Goal: Ask a question

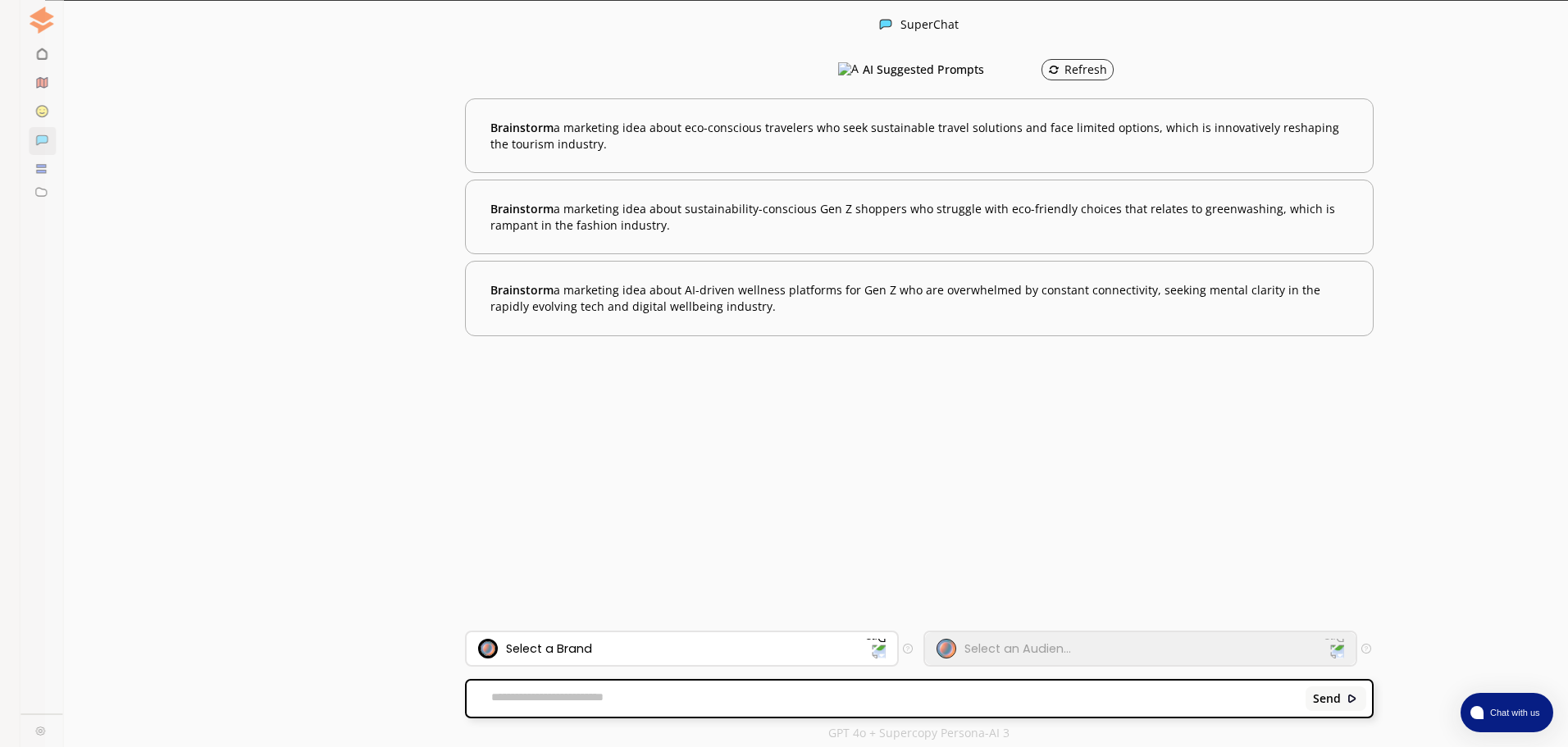
click at [150, 69] on p "New Chat" at bounding box center [168, 75] width 53 height 13
paste textarea "**********"
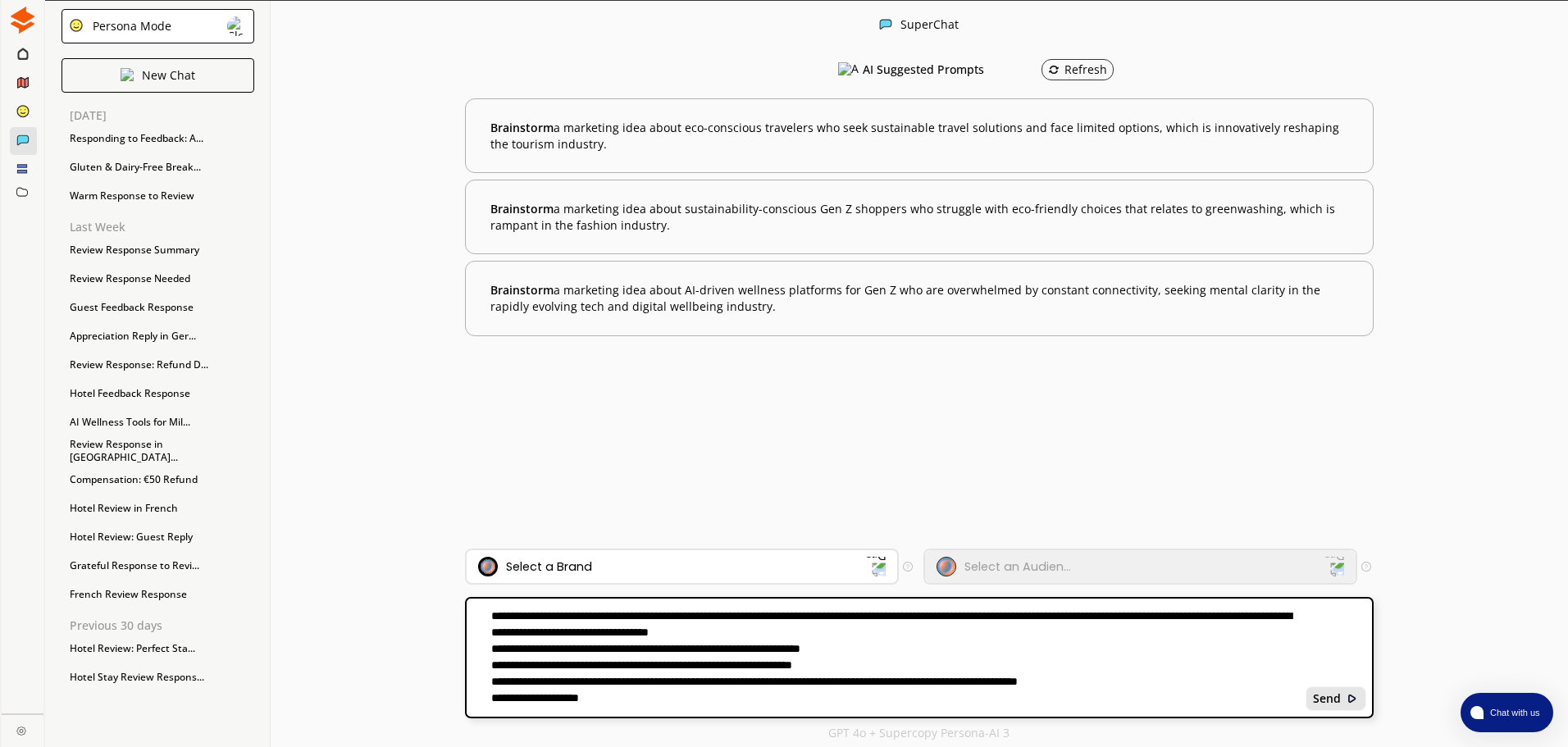
type textarea "**********"
click at [1326, 701] on b "Send" at bounding box center [1327, 698] width 28 height 13
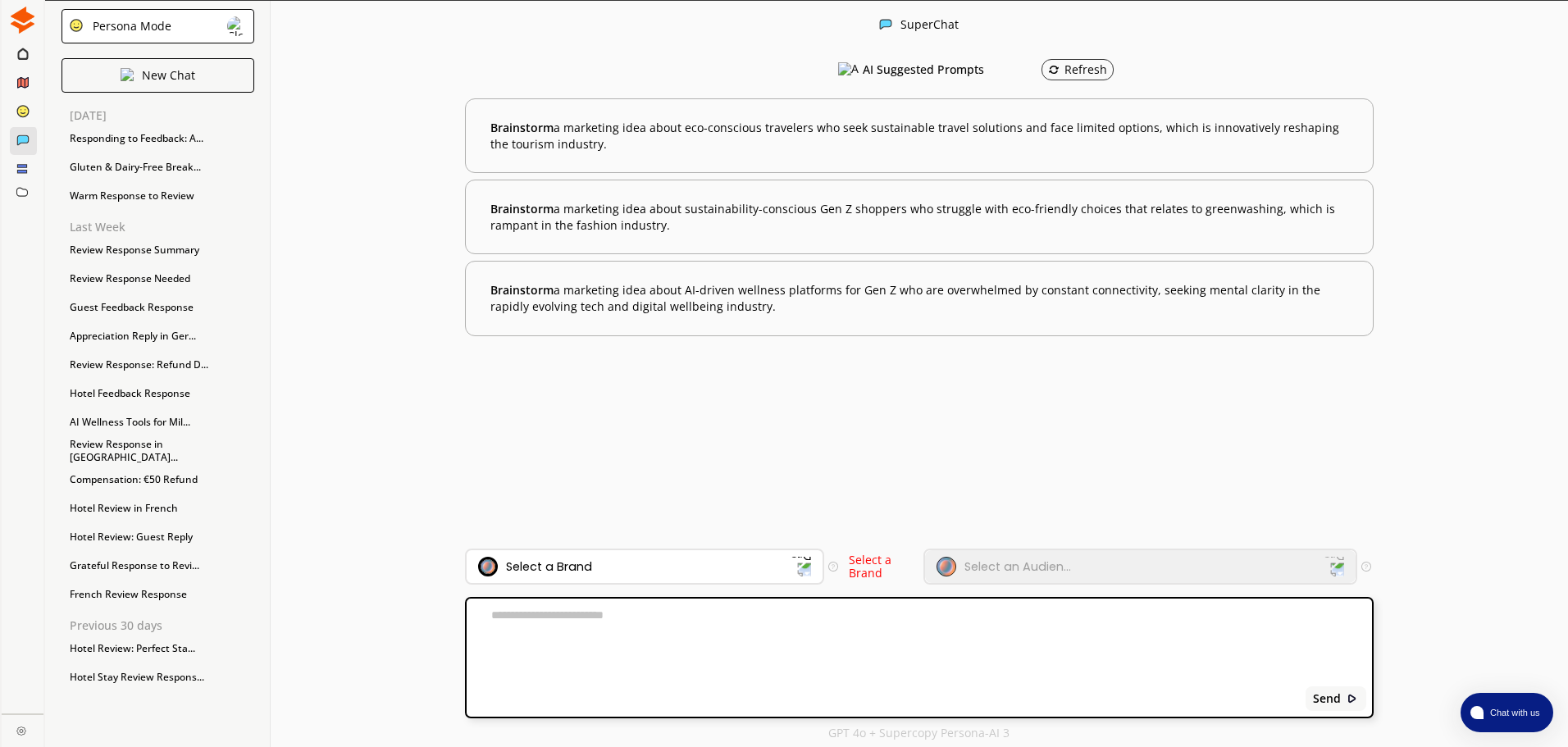
scroll to position [1, 0]
click at [1210, 572] on div "Select an Audien..." at bounding box center [1130, 566] width 388 height 20
click at [758, 565] on div "Select a Brand" at bounding box center [634, 566] width 314 height 20
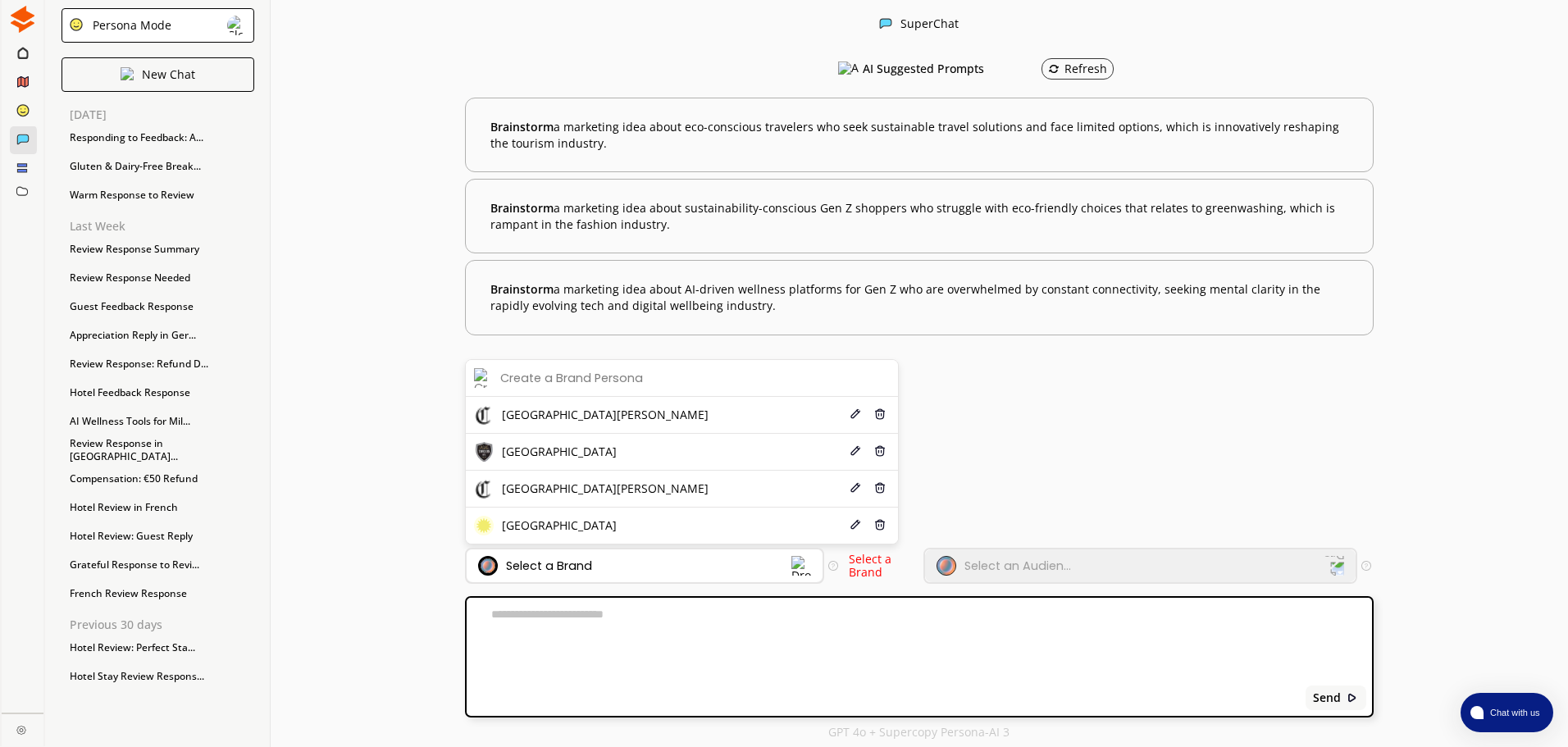
click at [758, 565] on div "Select a Brand" at bounding box center [634, 566] width 314 height 20
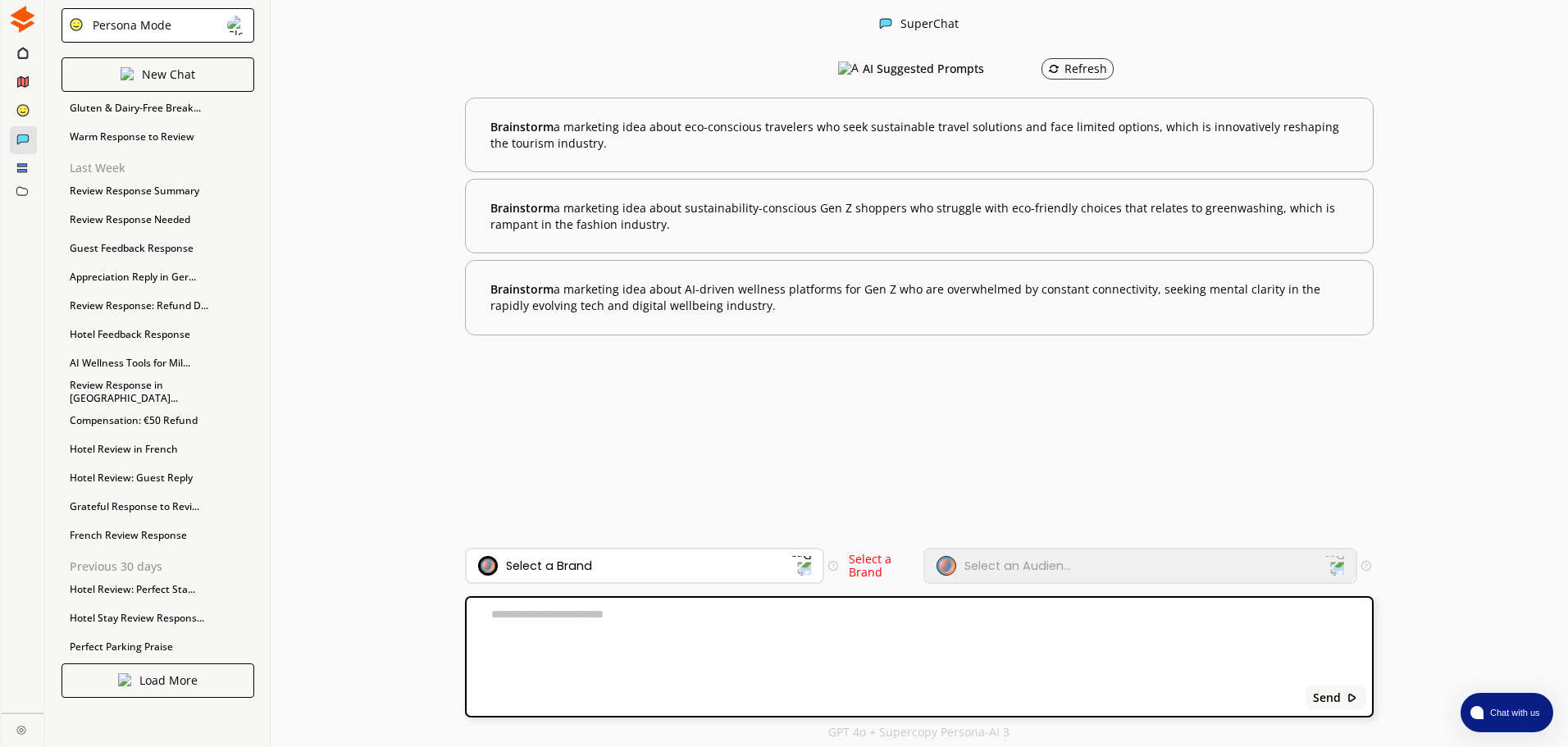
scroll to position [0, 0]
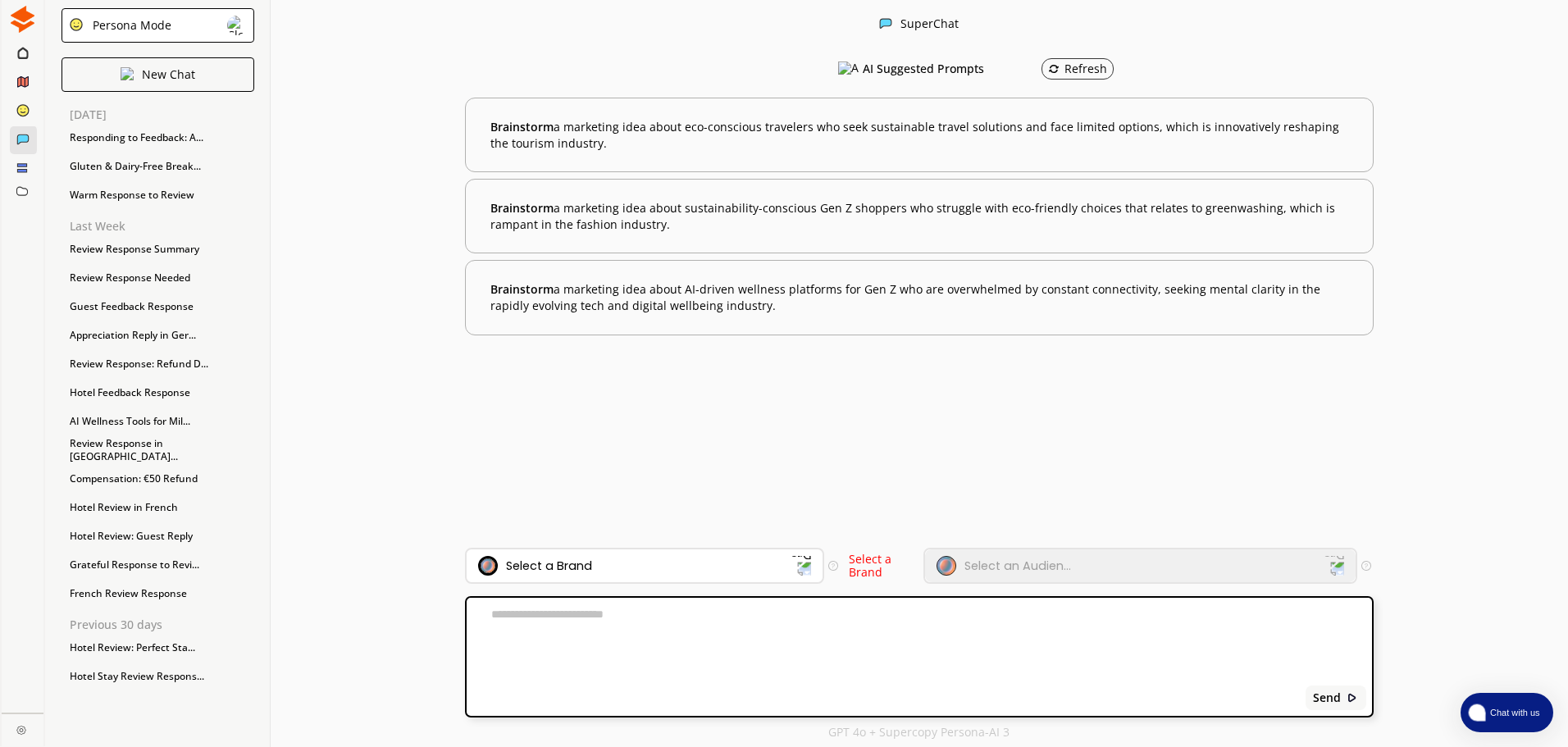
click at [1515, 719] on span "Chat with us" at bounding box center [1514, 713] width 60 height 13
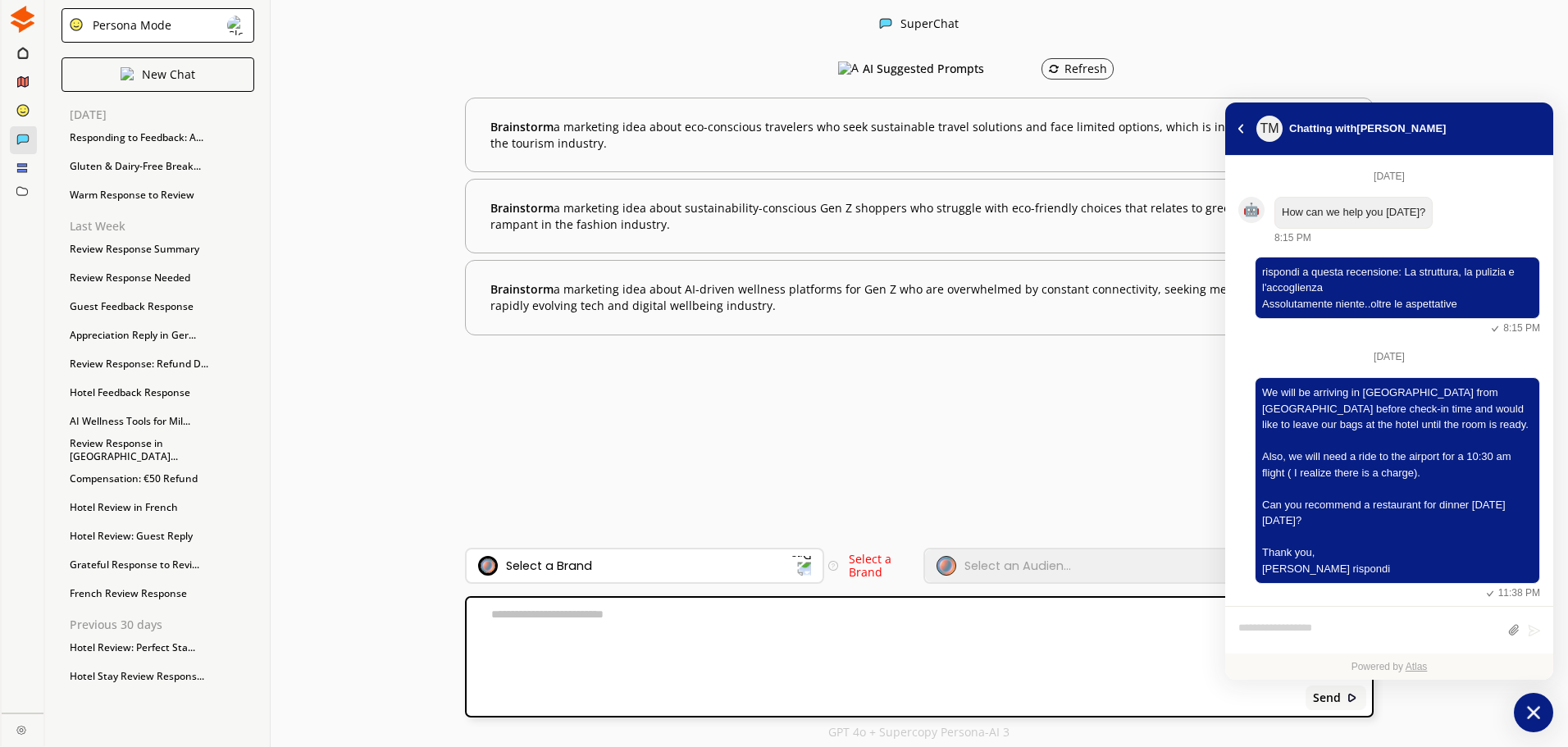
scroll to position [199, 0]
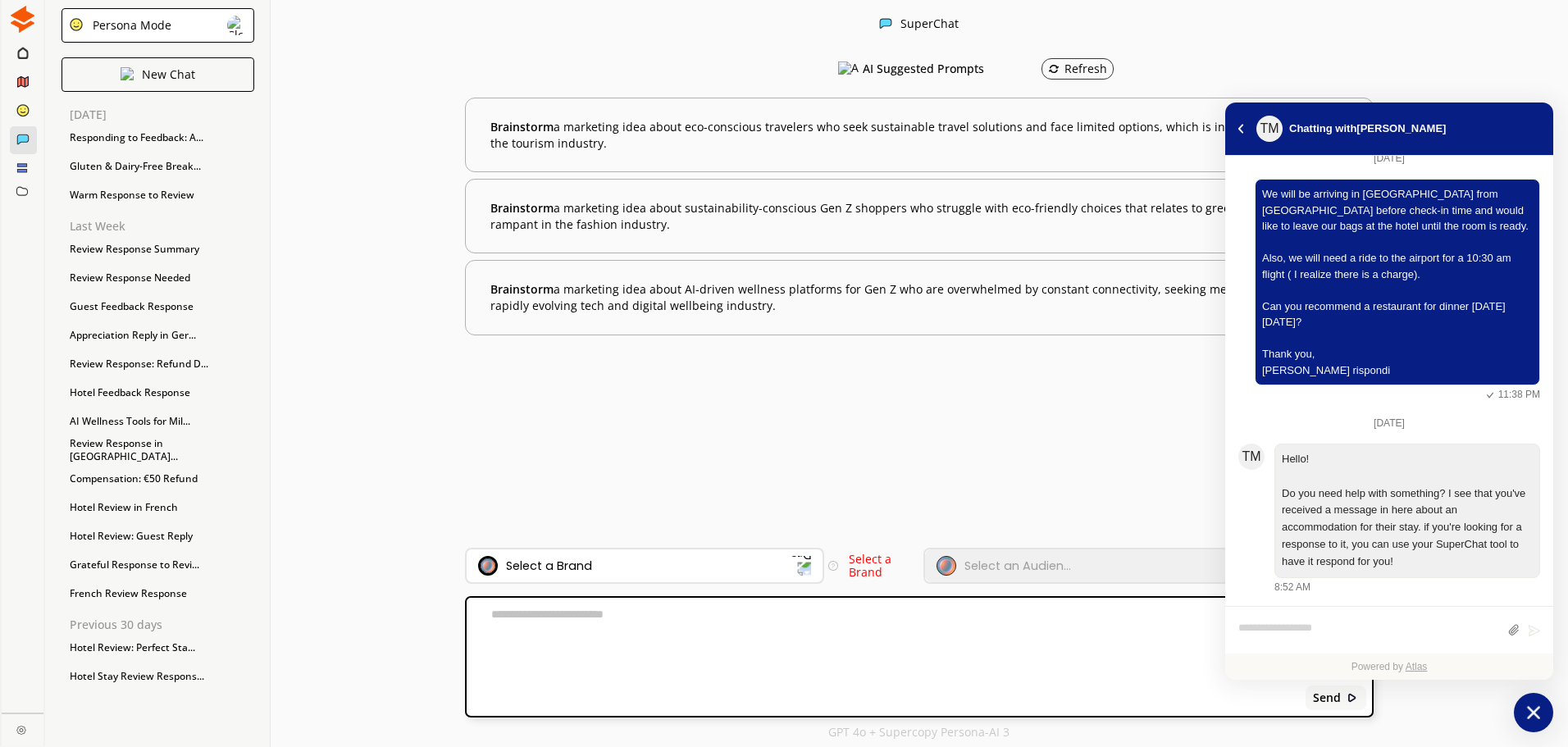
click at [1533, 712] on icon "atlas-launcher" at bounding box center [1534, 713] width 13 height 13
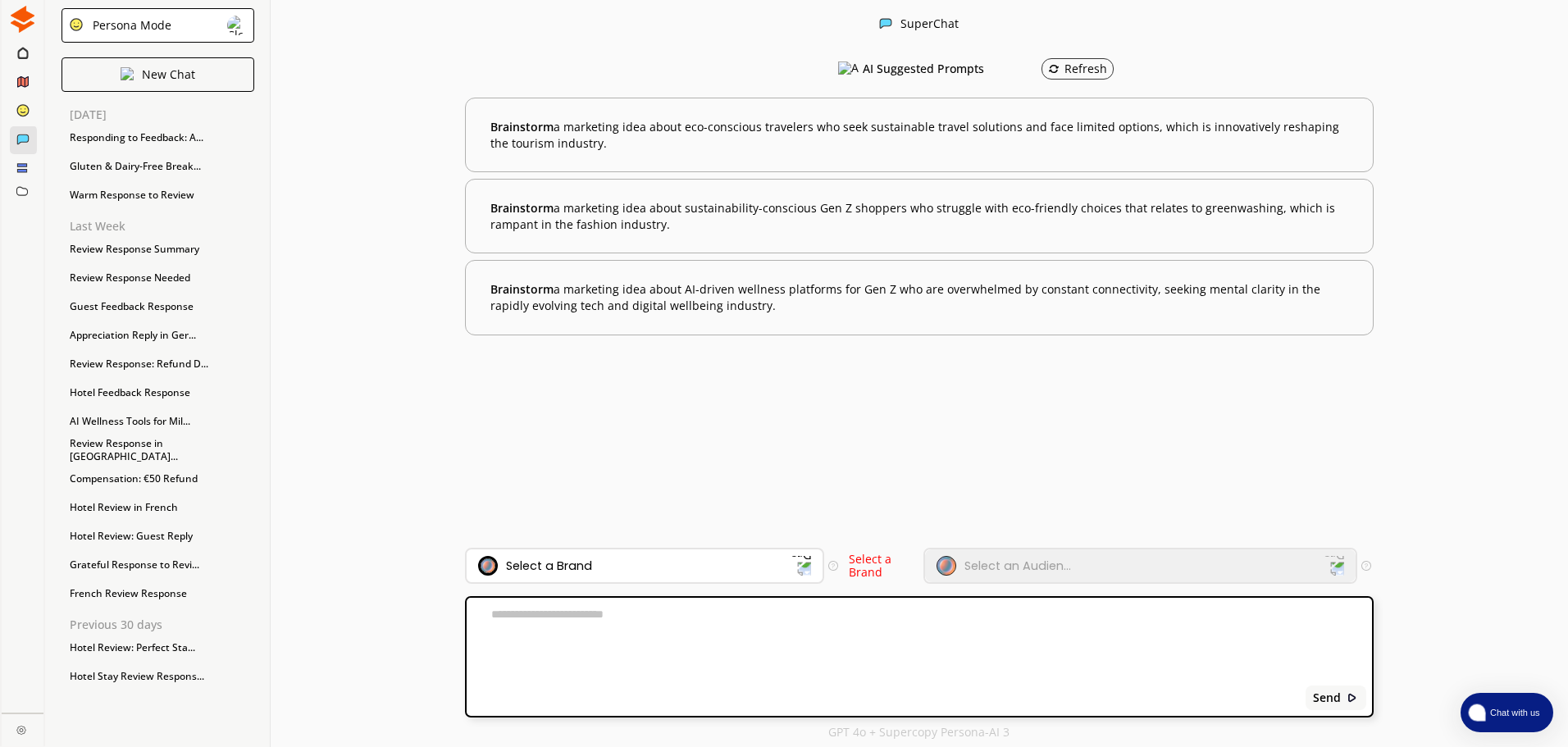
click at [1533, 712] on span "Chat with us" at bounding box center [1514, 713] width 60 height 13
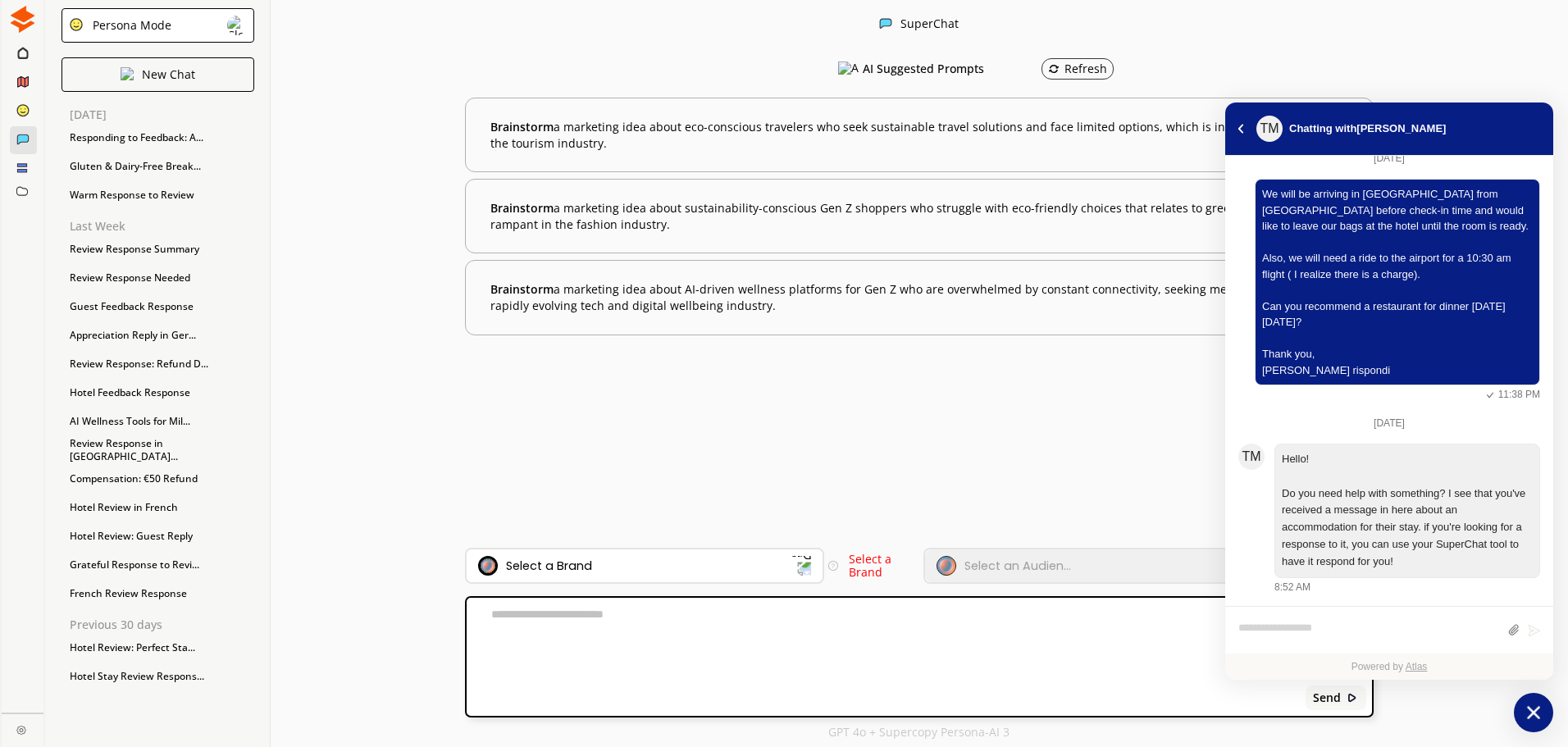
click at [1542, 714] on icon "atlas-launcher" at bounding box center [1534, 713] width 24 height 24
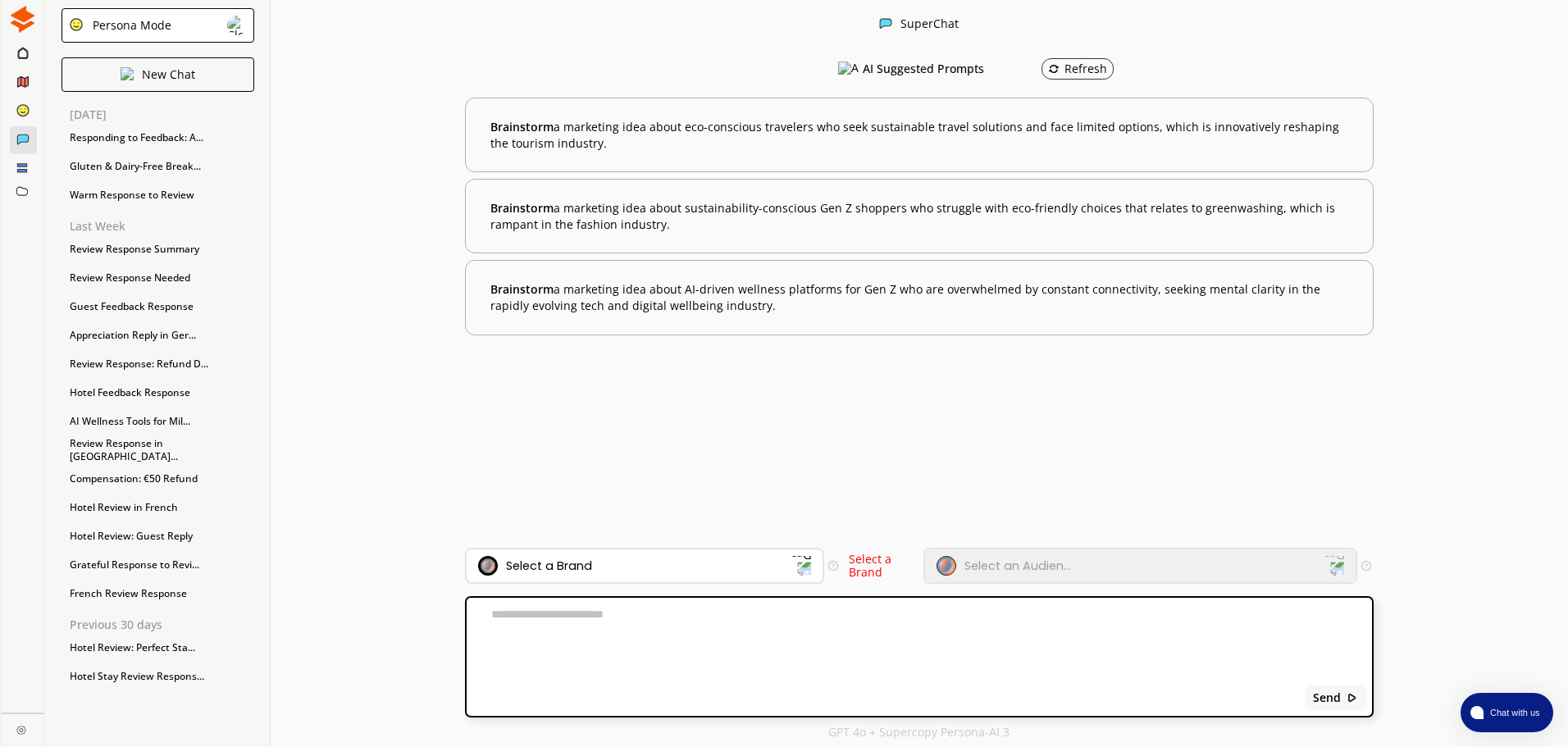
drag, startPoint x: 1515, startPoint y: 713, endPoint x: 965, endPoint y: 440, distance: 614.0
click at [972, 438] on div "AI Suggested Prompts Refresh Brainstorm a marketing idea about eco-conscious tr…" at bounding box center [919, 298] width 908 height 499
click at [159, 75] on p "New Chat" at bounding box center [168, 74] width 53 height 13
click at [188, 27] on div "Persona Mode" at bounding box center [158, 26] width 193 height 34
click at [186, 62] on li "Persona Mode" at bounding box center [157, 61] width 192 height 29
